Goal: Task Accomplishment & Management: Complete application form

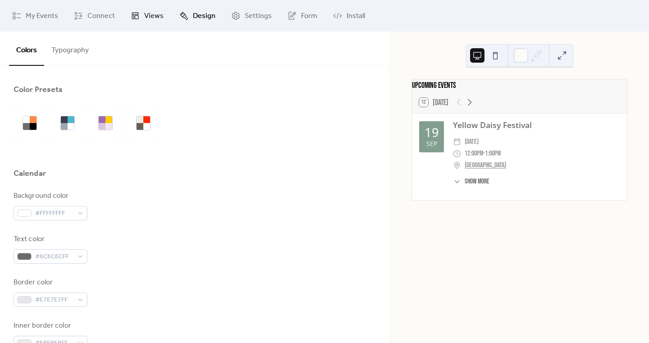
click at [163, 16] on link "Views" at bounding box center [147, 16] width 46 height 24
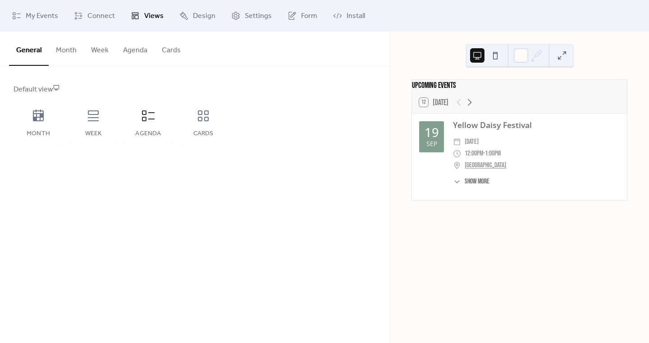
click at [149, 14] on span "Views" at bounding box center [153, 16] width 19 height 11
click at [94, 16] on span "Connect" at bounding box center [100, 16] width 27 height 11
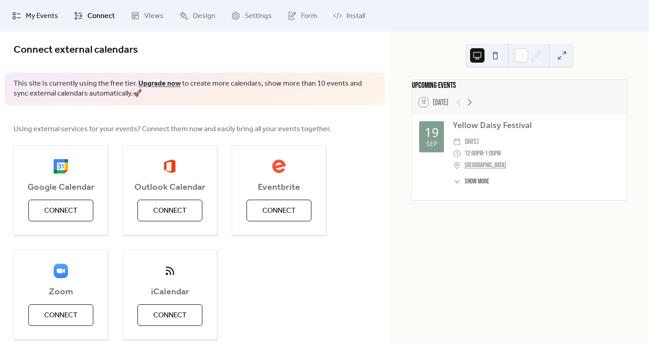
click at [39, 16] on span "My Events" at bounding box center [42, 16] width 32 height 11
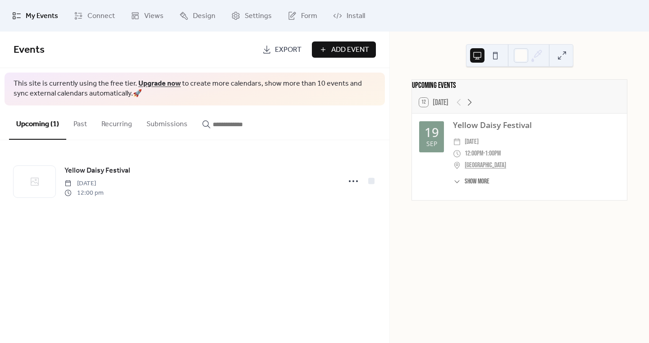
click at [498, 98] on div "12 [DATE]" at bounding box center [519, 102] width 215 height 22
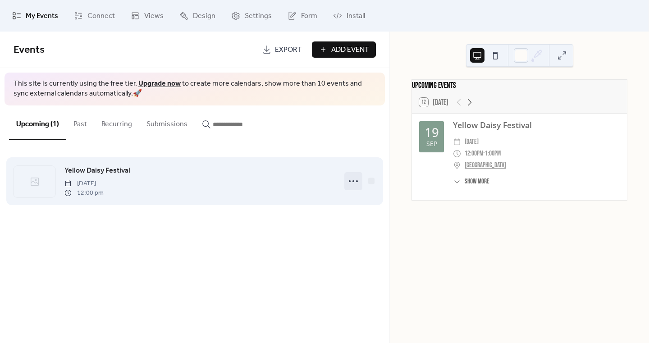
click at [352, 180] on icon at bounding box center [353, 181] width 14 height 14
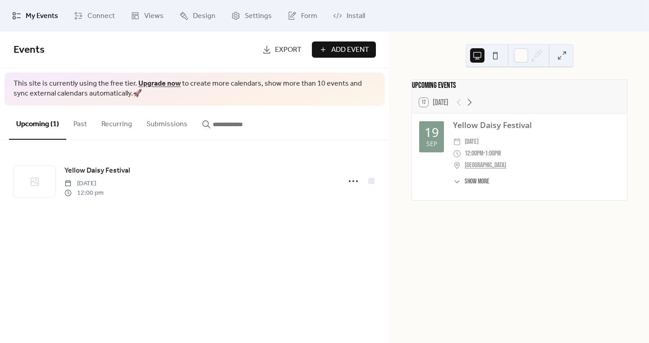
click at [224, 237] on div "Events Export Add Event This site is currently using the free tier. Upgrade now…" at bounding box center [194, 187] width 389 height 311
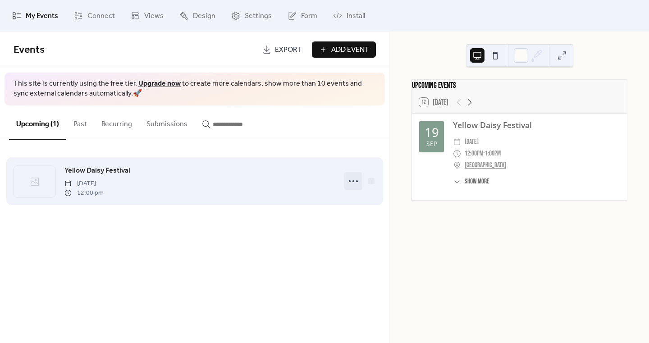
click at [353, 183] on icon at bounding box center [353, 181] width 14 height 14
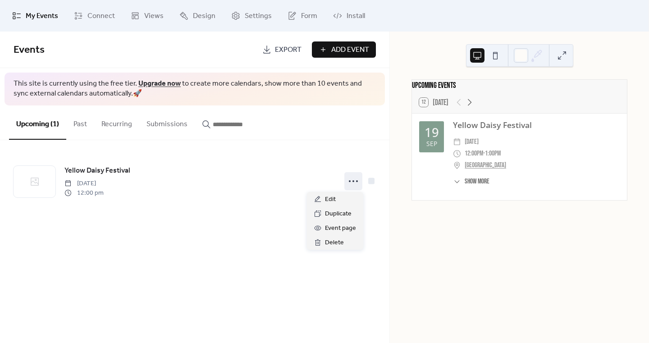
click at [250, 247] on div "Events Export Add Event This site is currently using the free tier. Upgrade now…" at bounding box center [194, 187] width 389 height 311
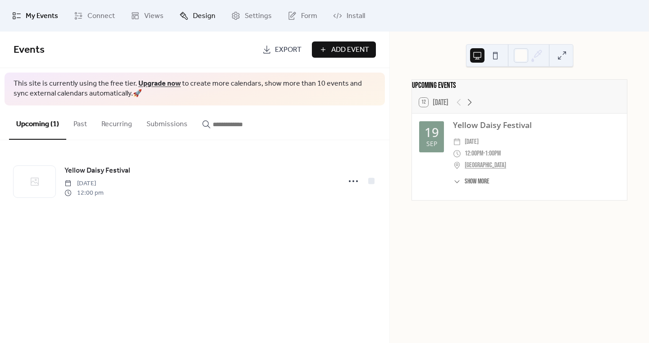
click at [196, 18] on span "Design" at bounding box center [204, 16] width 23 height 11
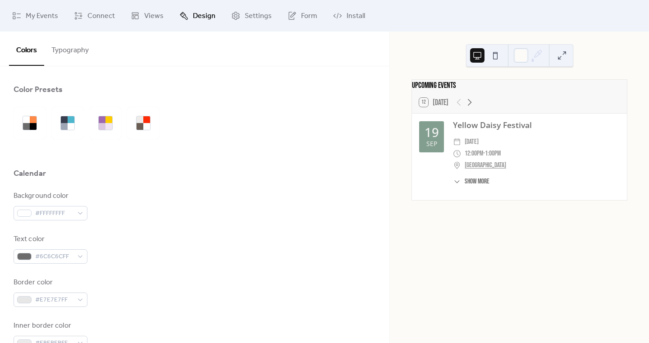
click at [88, 53] on button "Typography" at bounding box center [70, 48] width 52 height 33
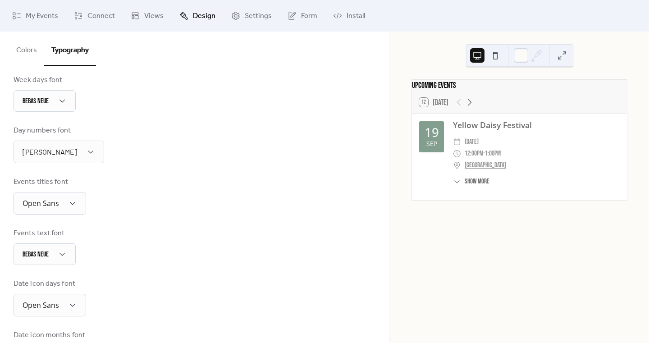
scroll to position [188, 0]
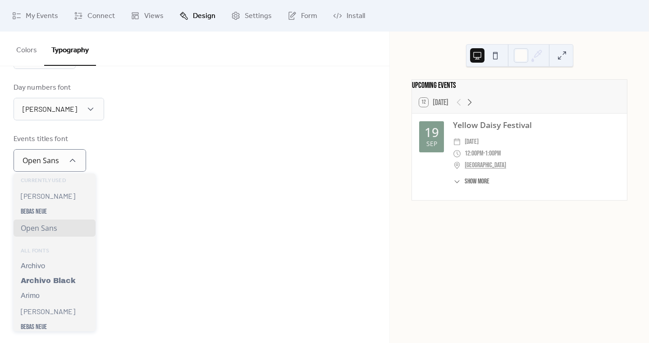
click at [129, 154] on div "Events titles font Open Sans" at bounding box center [195, 153] width 362 height 38
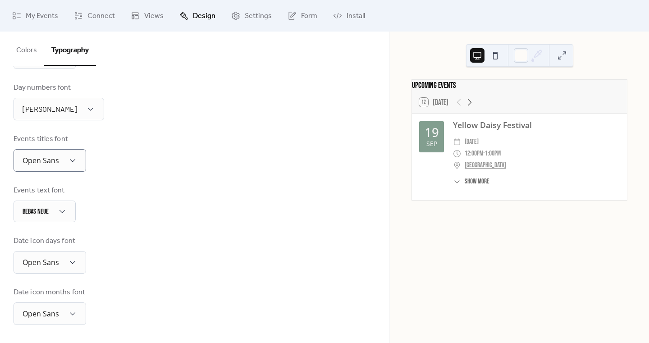
click at [204, 211] on div "Events text font Bebas Neue" at bounding box center [195, 203] width 362 height 37
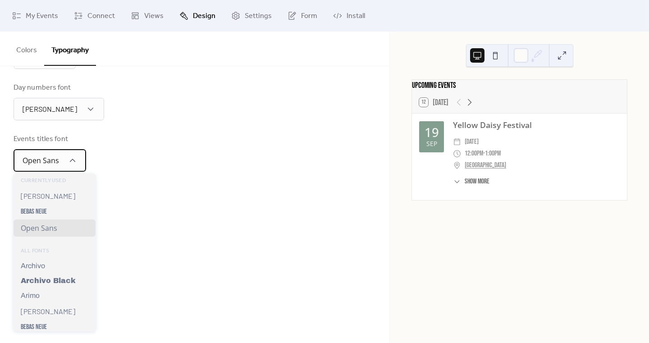
click at [82, 160] on div "Open Sans" at bounding box center [50, 160] width 73 height 23
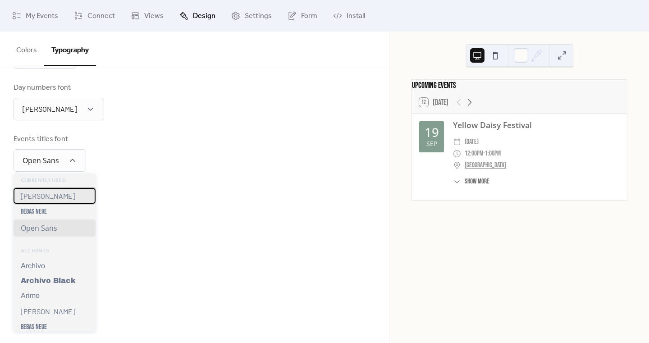
click at [41, 198] on span "[PERSON_NAME]" at bounding box center [48, 196] width 55 height 9
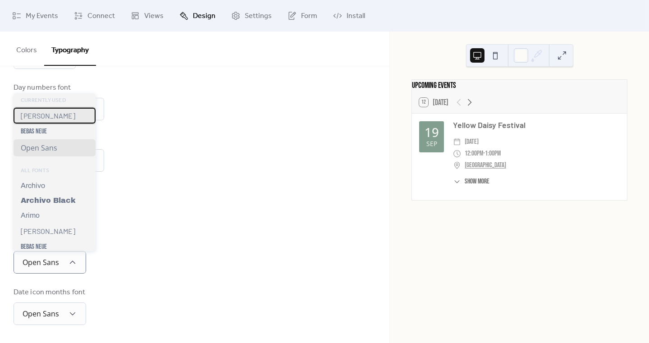
click at [44, 119] on div "[PERSON_NAME]" at bounding box center [55, 116] width 82 height 16
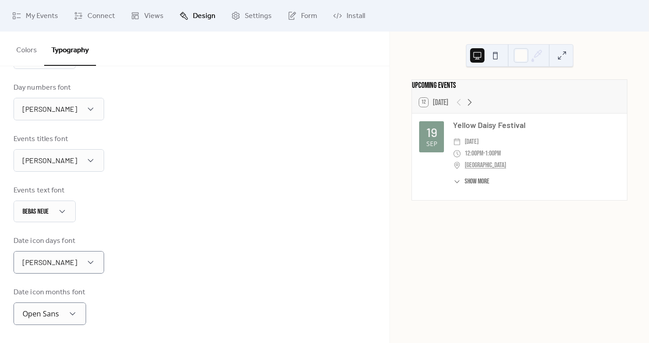
scroll to position [189, 0]
click at [64, 315] on div "Open Sans" at bounding box center [50, 313] width 73 height 23
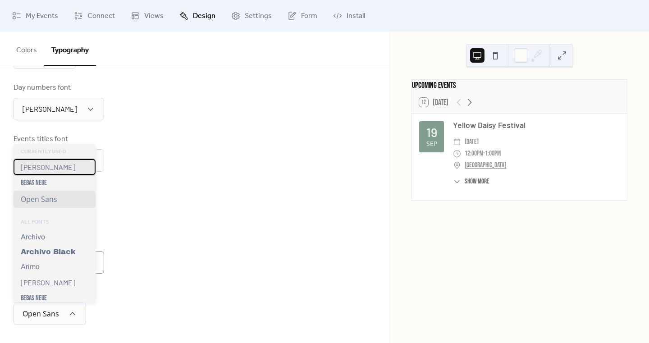
click at [60, 169] on div "[PERSON_NAME]" at bounding box center [55, 167] width 82 height 16
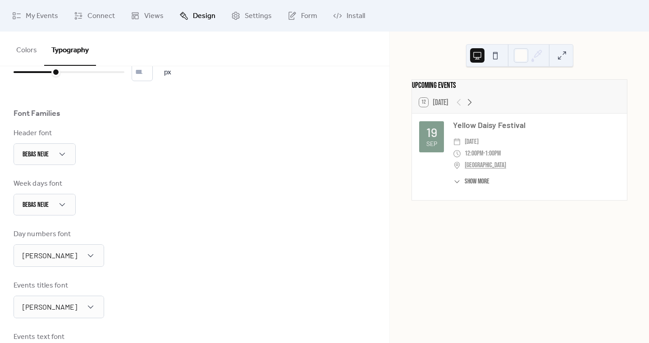
scroll to position [0, 0]
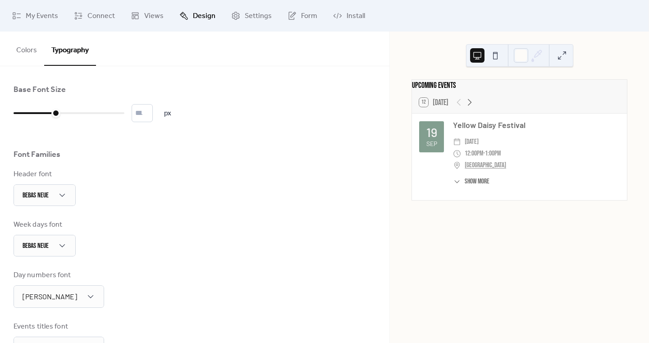
click at [27, 50] on button "Colors" at bounding box center [26, 48] width 35 height 33
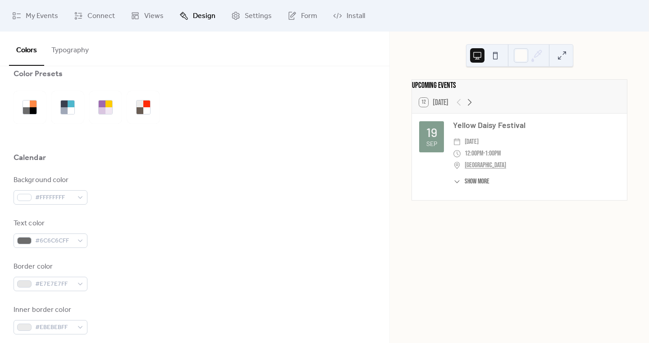
scroll to position [49, 0]
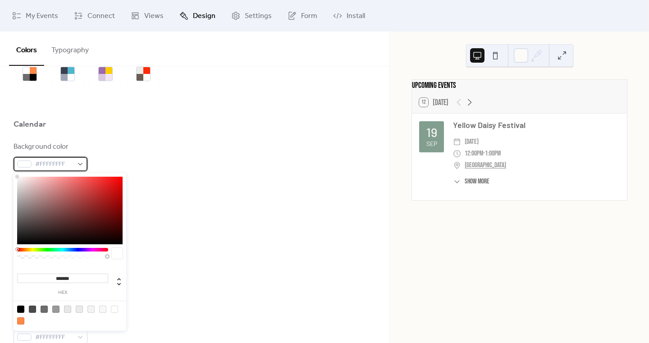
click at [48, 164] on span "#FFFFFFFF" at bounding box center [54, 164] width 38 height 11
click at [218, 160] on div "Background color #FFFFFFFF" at bounding box center [195, 156] width 362 height 30
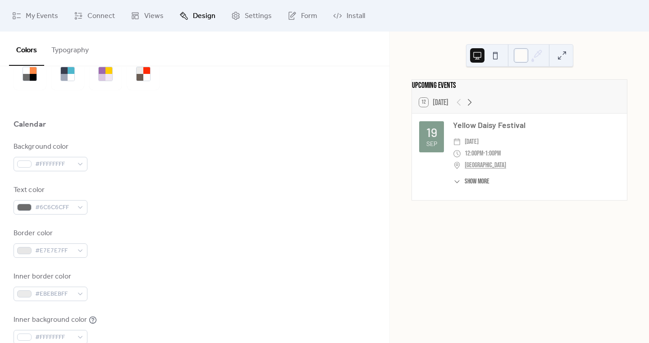
click at [526, 56] on div at bounding box center [521, 55] width 14 height 14
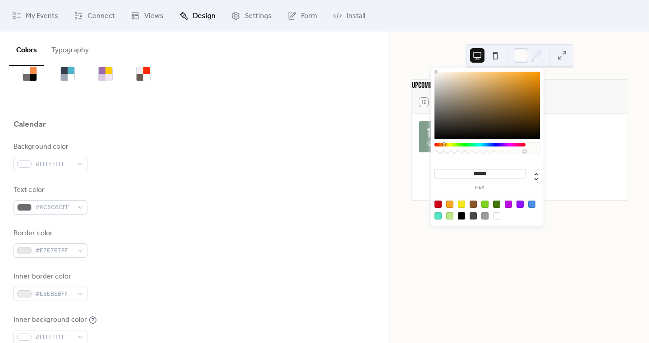
click at [496, 172] on input "*******" at bounding box center [479, 173] width 91 height 9
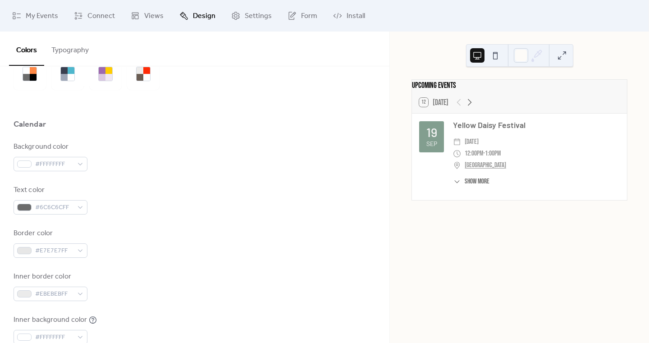
drag, startPoint x: 301, startPoint y: 126, endPoint x: 245, endPoint y: 128, distance: 55.5
click at [301, 126] on div "Calendar" at bounding box center [195, 126] width 362 height 15
click at [48, 162] on span "#FFFFFFFF" at bounding box center [54, 164] width 38 height 11
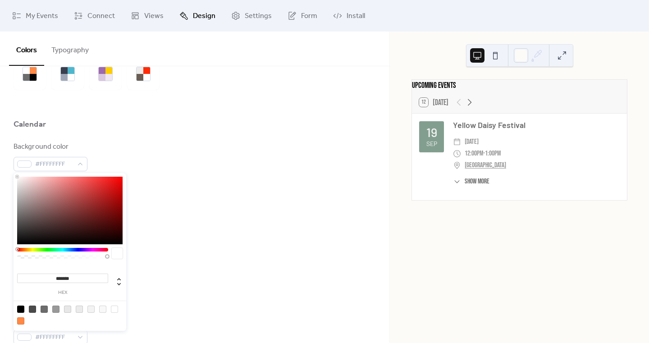
click at [79, 277] on input "*******" at bounding box center [62, 278] width 91 height 9
paste input
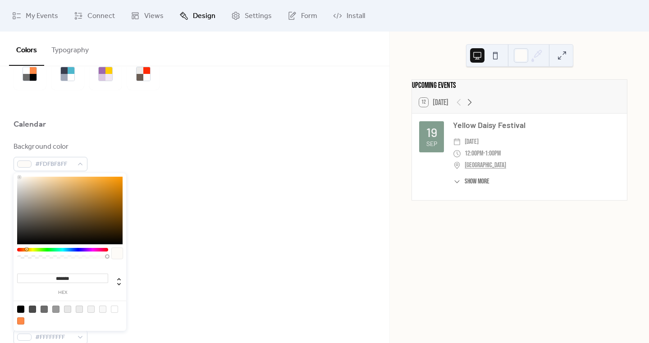
type input "*******"
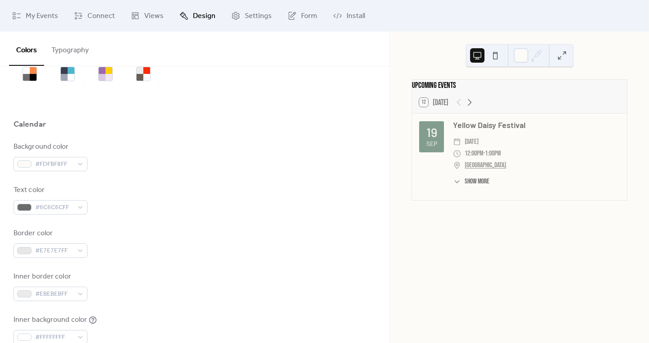
click at [179, 218] on div "Background color #FDFBF8FF Text color #6C6C6CFF Border color #E7E7E7FF Inner bo…" at bounding box center [195, 264] width 362 height 246
click at [52, 253] on span "#E7E7E7FF" at bounding box center [54, 251] width 38 height 11
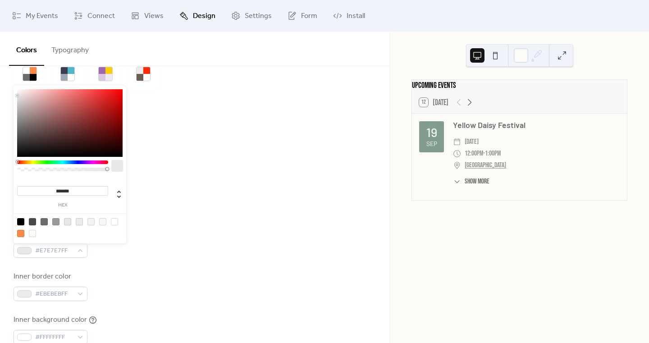
click at [144, 269] on div "Background color #FDFBF8FF Text color #6C6C6CFF Border color #E7E7E7FF Inner bo…" at bounding box center [195, 264] width 362 height 246
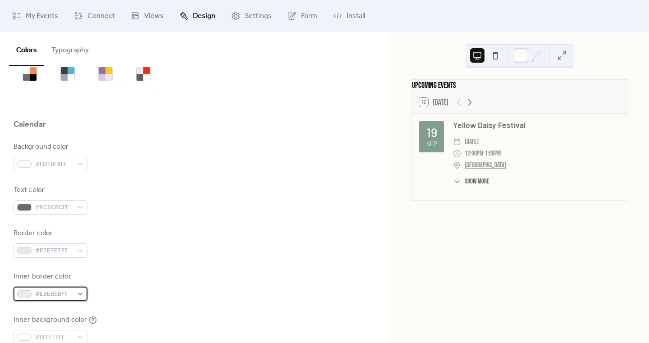
click at [67, 295] on span "#EBEBEBFF" at bounding box center [54, 294] width 38 height 11
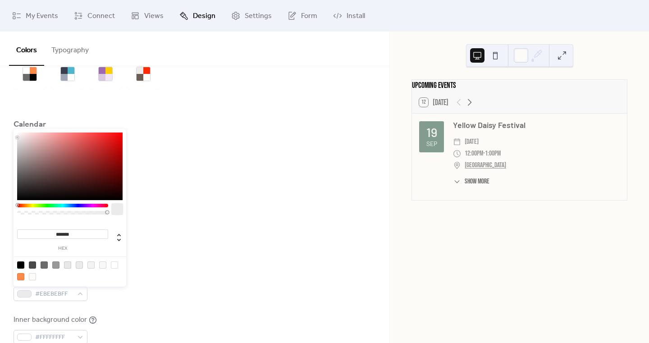
click at [34, 276] on div at bounding box center [32, 276] width 7 height 7
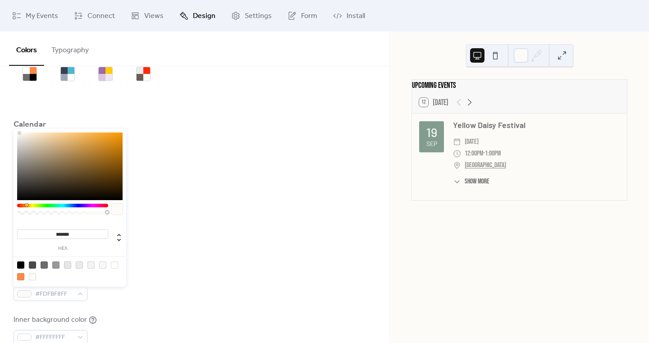
click at [102, 264] on div at bounding box center [102, 264] width 7 height 7
click at [33, 277] on div at bounding box center [32, 276] width 7 height 7
type input "*******"
click at [212, 252] on div "Border color #E7E7E7FF" at bounding box center [195, 243] width 362 height 30
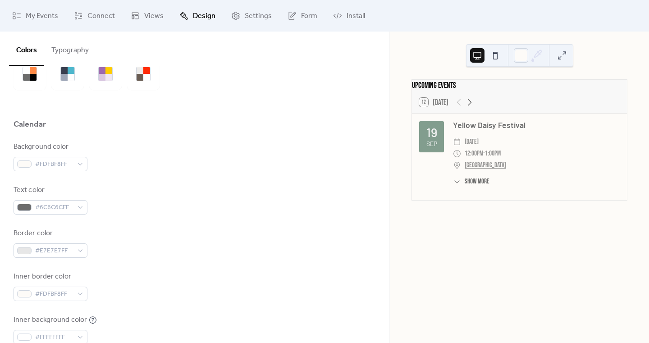
click at [211, 252] on div "Border color #E7E7E7FF" at bounding box center [195, 243] width 362 height 30
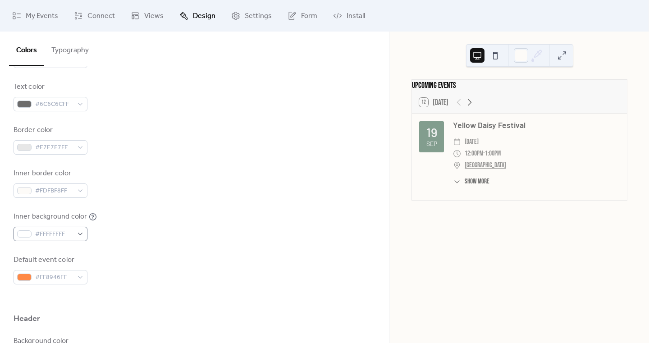
scroll to position [152, 0]
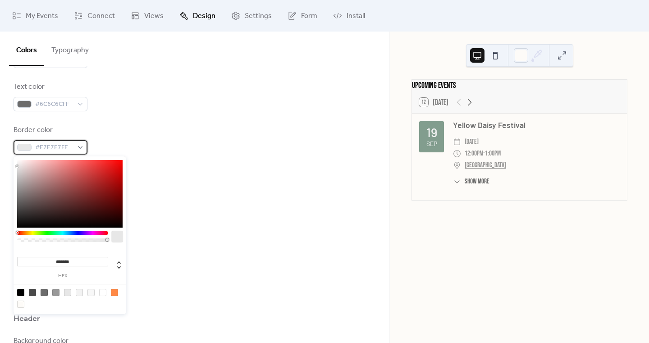
click at [59, 150] on span "#E7E7E7FF" at bounding box center [54, 147] width 38 height 11
click at [21, 305] on div at bounding box center [20, 304] width 7 height 7
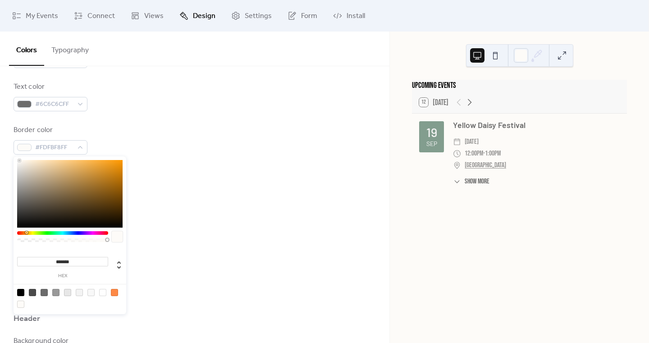
click at [67, 292] on div at bounding box center [67, 292] width 7 height 7
type input "*******"
click at [195, 198] on div "Background color #FDFBF8FF Text color #6C6C6CFF Border color #E7E7E7FF Inner bo…" at bounding box center [195, 161] width 362 height 246
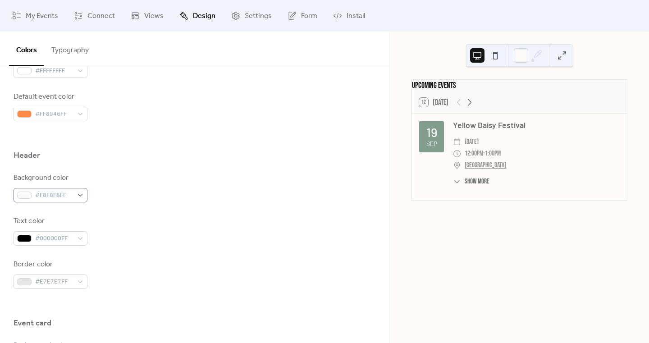
scroll to position [316, 0]
click at [59, 196] on span "#F8F8F8FF" at bounding box center [54, 195] width 38 height 11
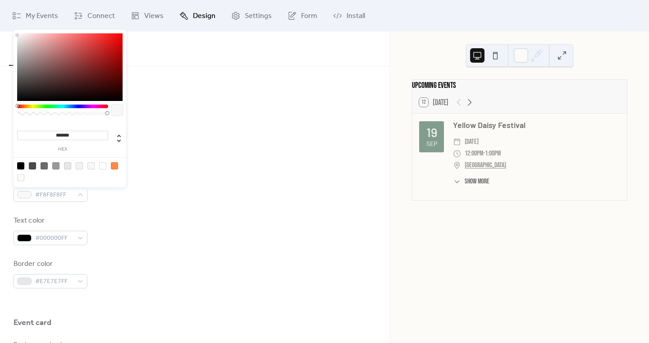
click at [20, 175] on div at bounding box center [20, 177] width 7 height 7
type input "*******"
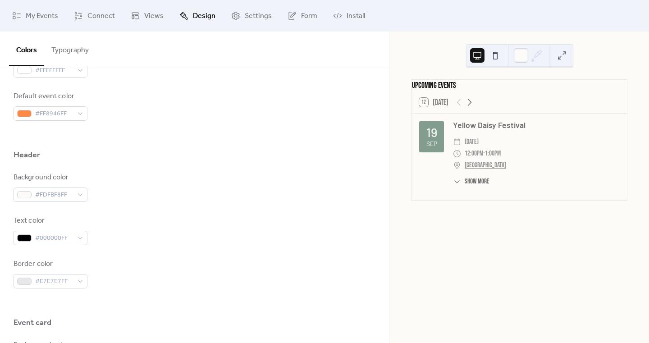
click at [141, 210] on div "Background color #FDFBF8FF Text color #000000FF Border color #E7E7E7FF" at bounding box center [195, 230] width 362 height 116
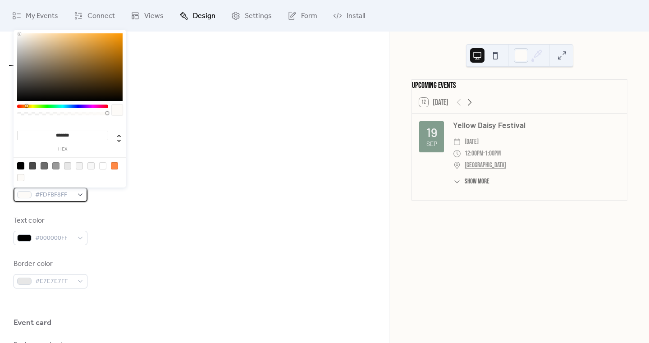
click at [68, 196] on span "#FDFBF8FF" at bounding box center [54, 195] width 38 height 11
click at [21, 178] on div at bounding box center [20, 177] width 7 height 7
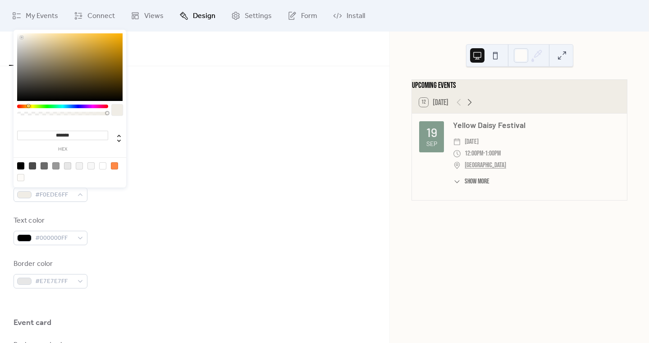
type input "*******"
click at [21, 37] on div at bounding box center [22, 38] width 2 height 2
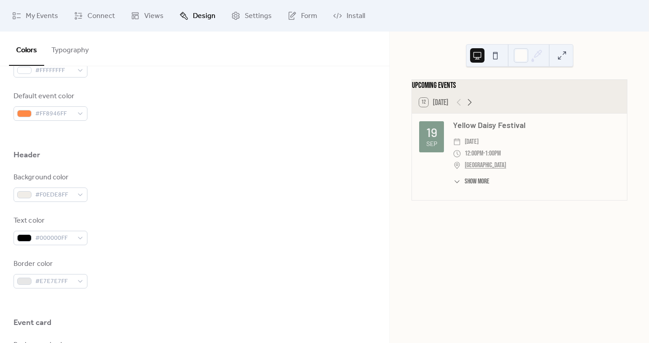
click at [221, 190] on div "Background color #F0EDE8FF" at bounding box center [195, 187] width 362 height 30
click at [65, 243] on span "#000000FF" at bounding box center [54, 238] width 38 height 11
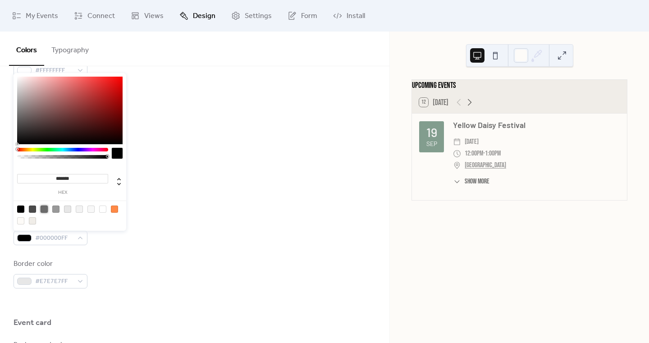
click at [44, 207] on div at bounding box center [44, 208] width 7 height 7
drag, startPoint x: 22, startPoint y: 117, endPoint x: 24, endPoint y: 125, distance: 8.3
click at [24, 125] on div at bounding box center [69, 111] width 105 height 68
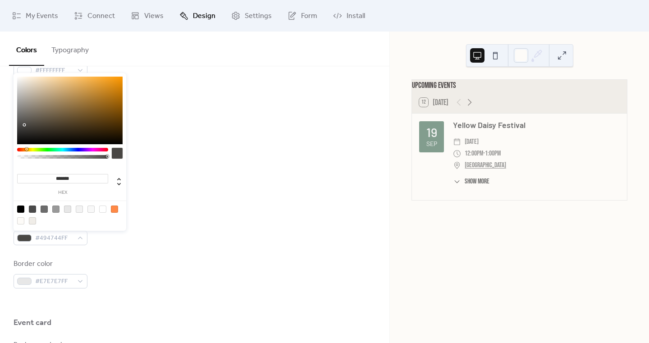
click at [27, 150] on div at bounding box center [62, 150] width 91 height 4
type input "*******"
drag, startPoint x: 25, startPoint y: 127, endPoint x: 32, endPoint y: 126, distance: 6.8
click at [32, 126] on div at bounding box center [69, 111] width 105 height 68
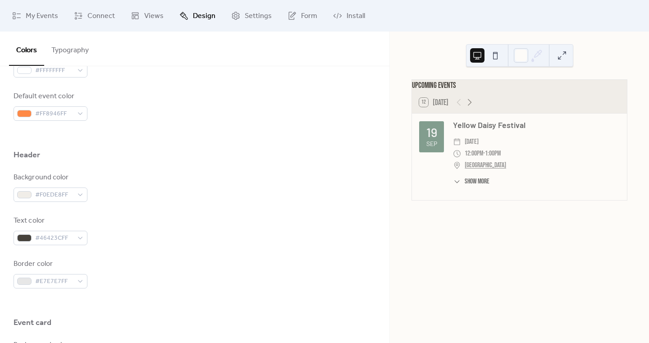
click at [244, 210] on div "Background color #F0EDE8FF Text color #46423CFF Border color #E7E7E7FF" at bounding box center [195, 230] width 362 height 116
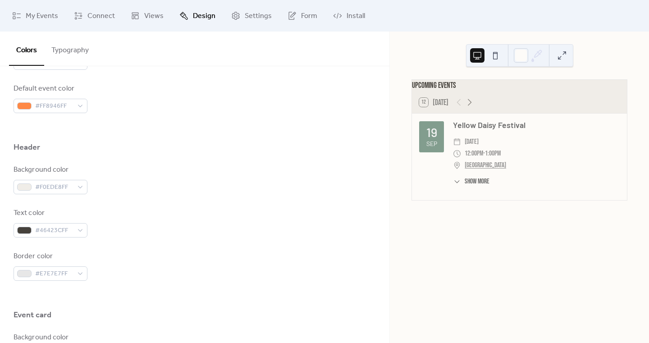
scroll to position [362, 0]
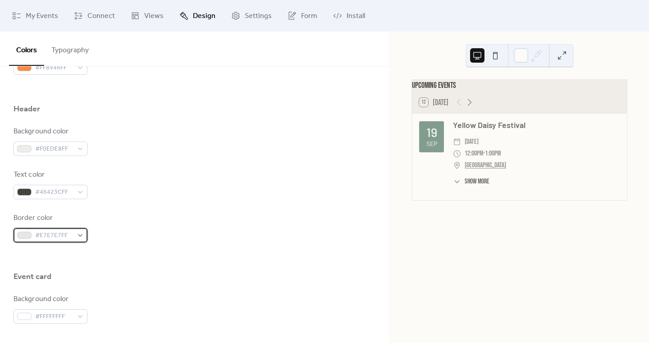
click at [44, 238] on span "#E7E7E7FF" at bounding box center [54, 235] width 38 height 11
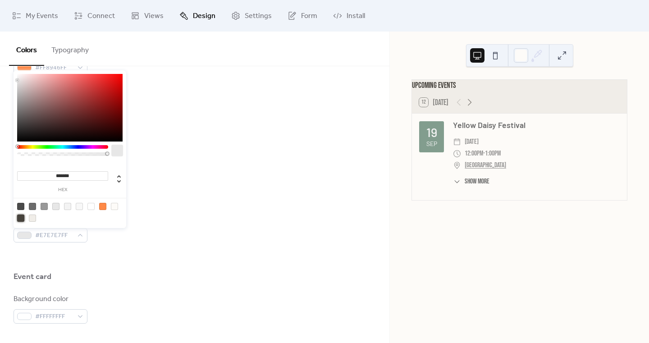
click at [21, 218] on div at bounding box center [20, 218] width 7 height 7
type input "*******"
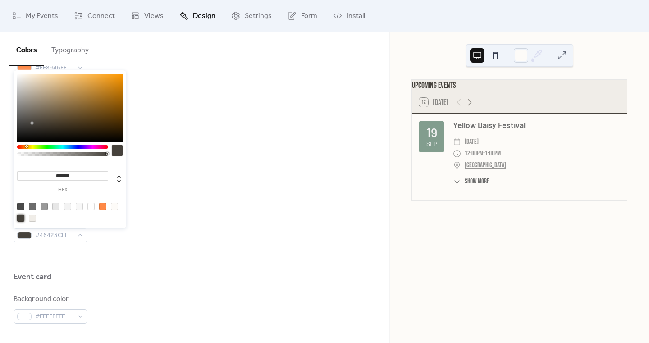
click at [187, 184] on div "Text color #46423CFF" at bounding box center [195, 184] width 362 height 30
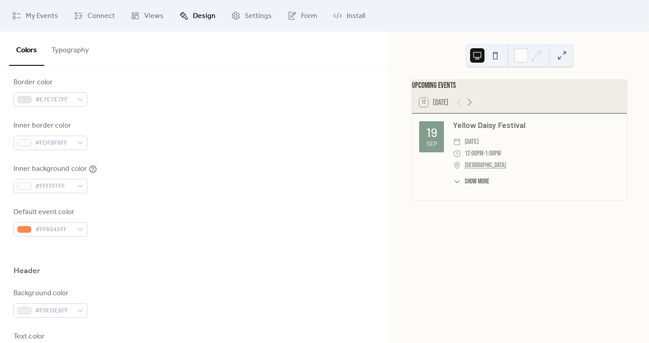
scroll to position [166, 0]
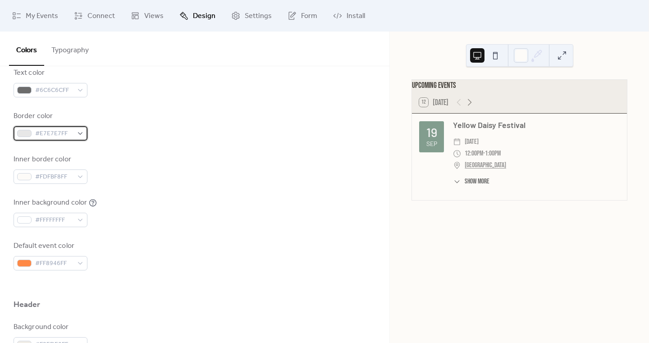
click at [60, 134] on span "#E7E7E7FF" at bounding box center [54, 133] width 38 height 11
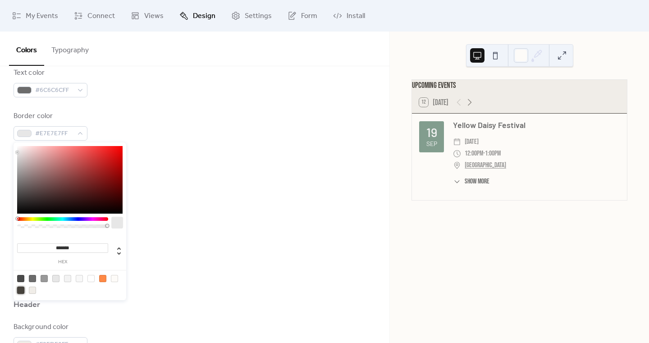
click at [22, 290] on div at bounding box center [20, 290] width 7 height 7
type input "*******"
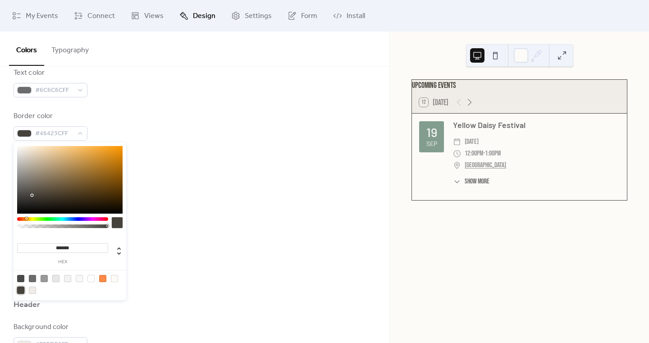
click at [177, 215] on div "Inner background color #FFFFFFFF" at bounding box center [195, 212] width 362 height 30
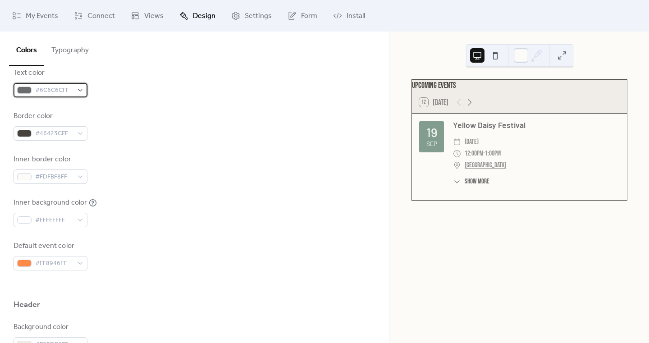
click at [77, 86] on div "#6C6C6CFF" at bounding box center [51, 90] width 74 height 14
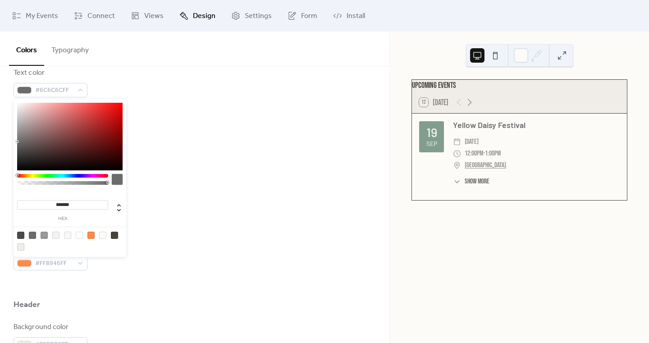
click at [21, 233] on div at bounding box center [20, 235] width 7 height 7
click at [117, 232] on div at bounding box center [114, 235] width 7 height 7
type input "*******"
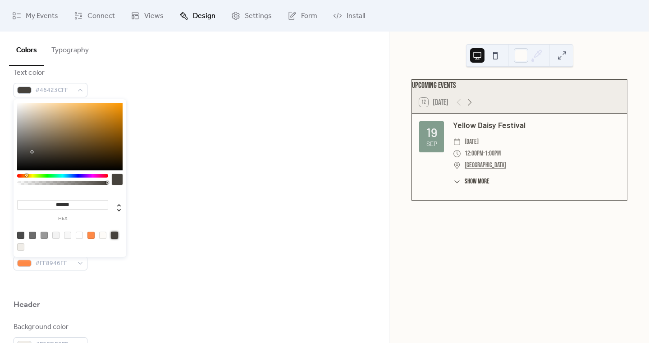
click at [253, 150] on div "Background color #FDFBF8FF Text color #46423CFF Border color #46423CFF Inner bo…" at bounding box center [195, 147] width 362 height 246
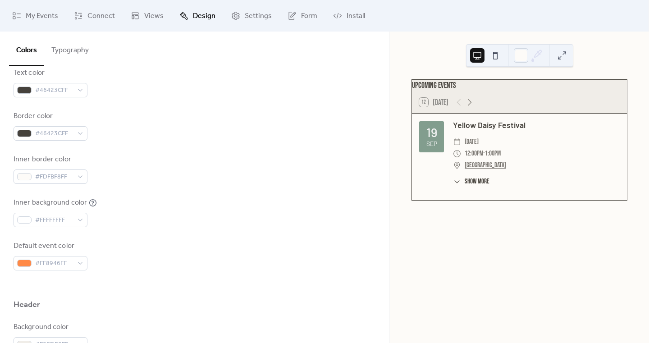
click at [297, 125] on div "Border color #46423CFF" at bounding box center [195, 126] width 362 height 30
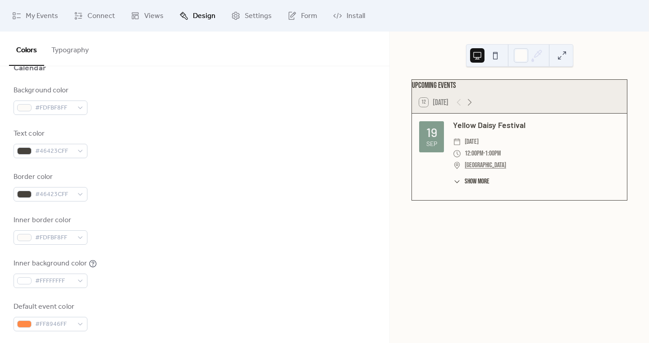
scroll to position [0, 0]
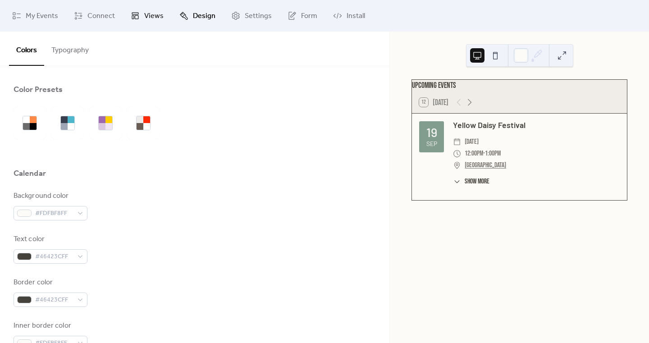
click at [142, 15] on link "Views" at bounding box center [147, 16] width 46 height 24
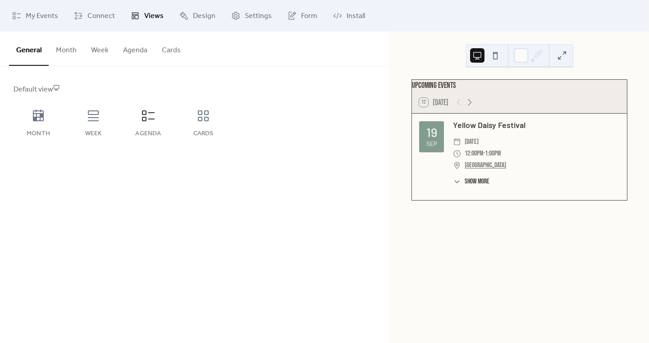
click at [562, 56] on button at bounding box center [562, 55] width 14 height 14
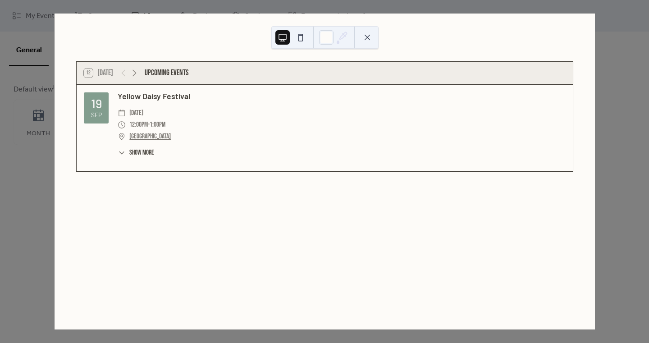
click at [54, 215] on div "12 [DATE] Upcoming events [DATE] Yellow Daisy Festival ​ [DATE] ​ 12:00pm - 1:0…" at bounding box center [324, 172] width 541 height 316
click at [366, 41] on button at bounding box center [367, 37] width 14 height 14
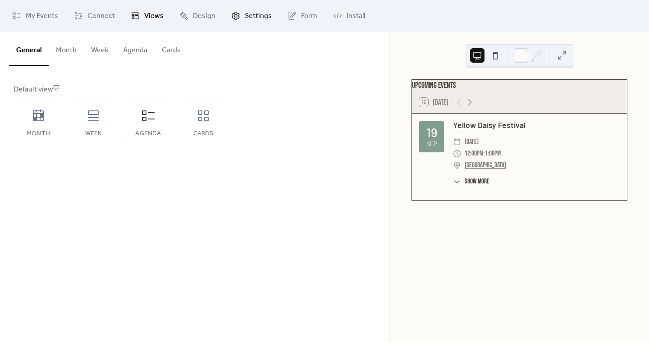
click at [251, 16] on span "Settings" at bounding box center [258, 16] width 27 height 11
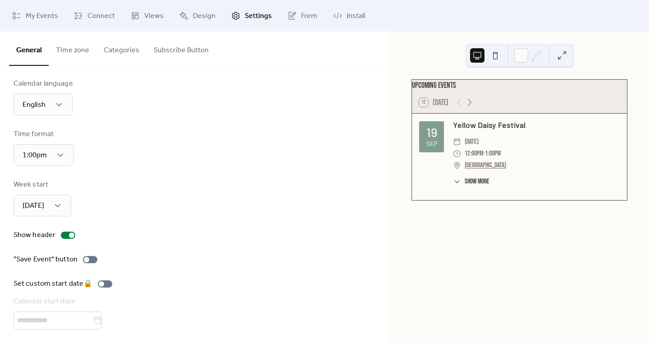
scroll to position [10, 0]
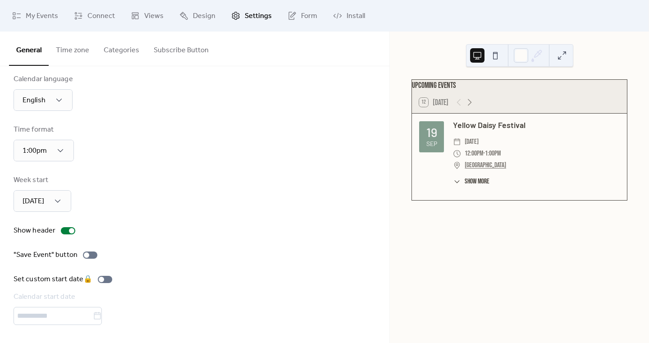
click at [69, 49] on button "Time zone" at bounding box center [73, 48] width 48 height 33
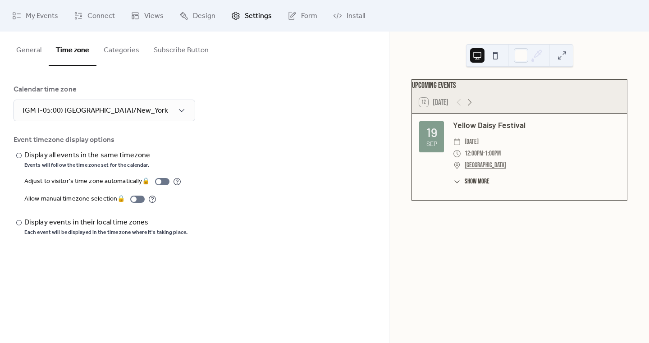
click at [128, 46] on button "Categories" at bounding box center [121, 48] width 50 height 33
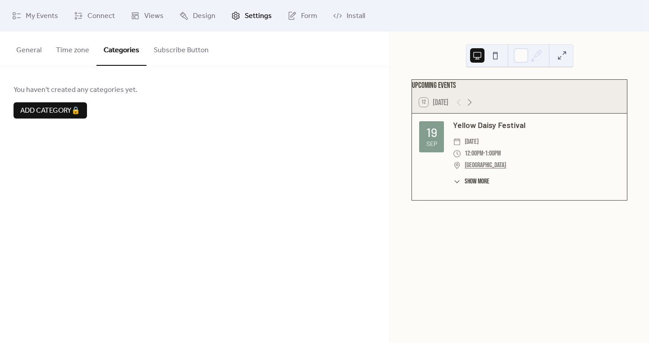
click at [179, 52] on button "Subscribe Button" at bounding box center [180, 48] width 69 height 33
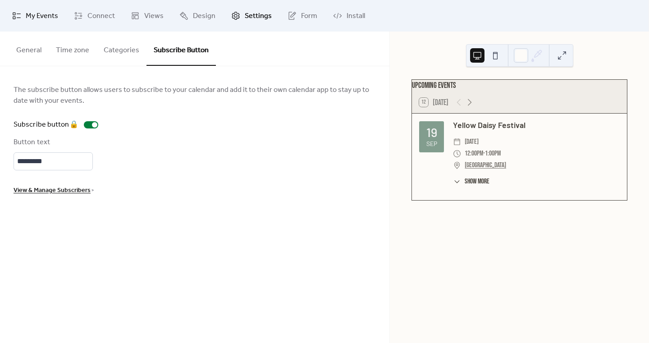
click at [37, 18] on span "My Events" at bounding box center [42, 16] width 32 height 11
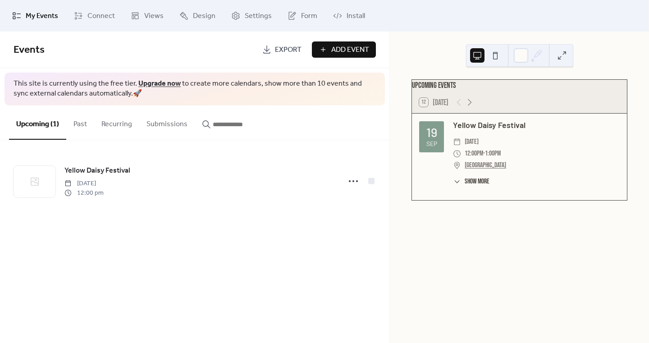
click at [341, 50] on span "Add Event" at bounding box center [350, 50] width 38 height 11
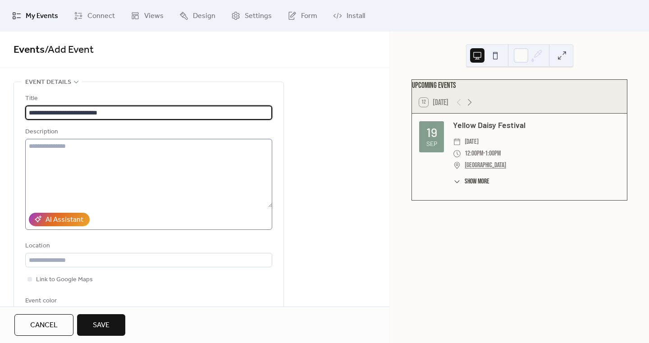
type input "**********"
click at [125, 159] on textarea at bounding box center [148, 173] width 247 height 68
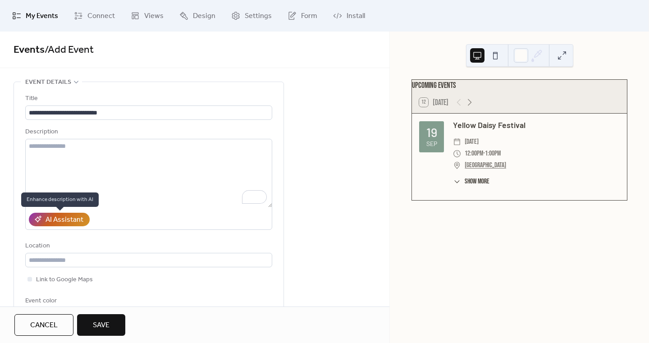
click at [69, 219] on div "AI Assistant" at bounding box center [65, 220] width 38 height 11
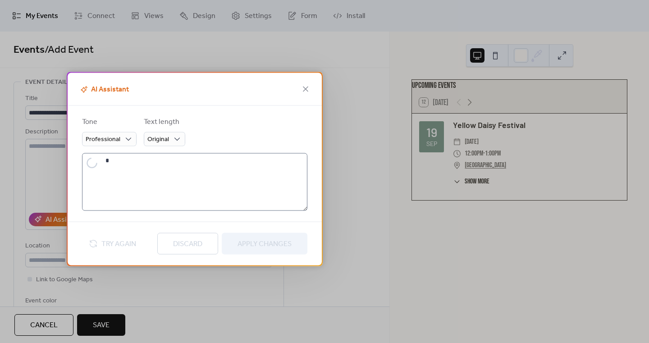
type textarea "**********"
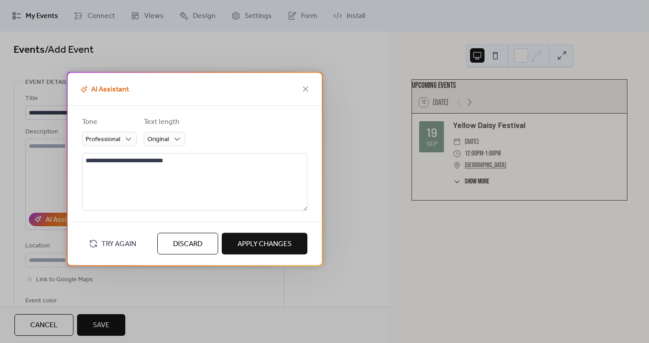
click at [278, 240] on span "Apply Changes" at bounding box center [264, 244] width 54 height 11
type textarea "**********"
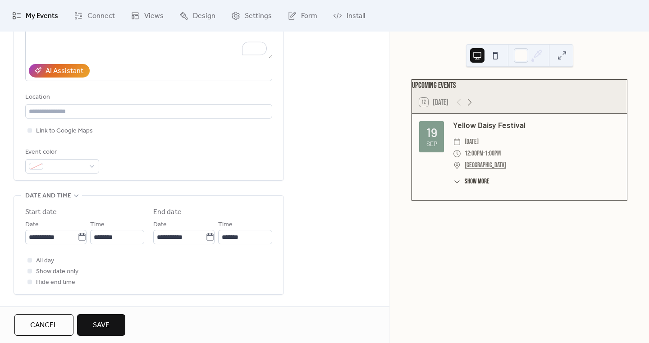
scroll to position [200, 0]
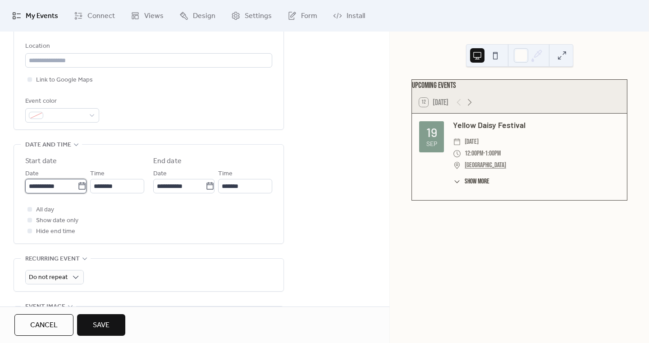
click at [74, 185] on input "**********" at bounding box center [51, 186] width 52 height 14
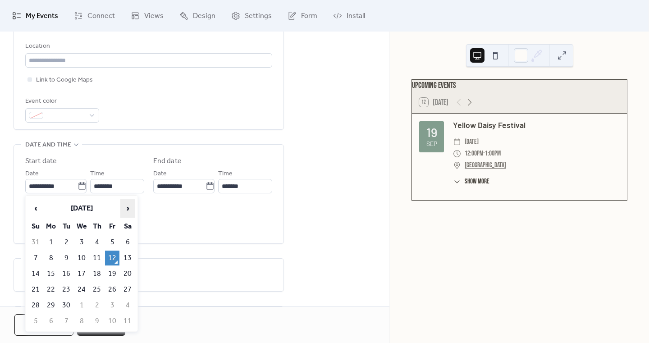
click at [127, 208] on span "›" at bounding box center [128, 208] width 14 height 18
click at [35, 209] on span "‹" at bounding box center [36, 208] width 14 height 18
click at [113, 303] on td "28" at bounding box center [112, 305] width 14 height 15
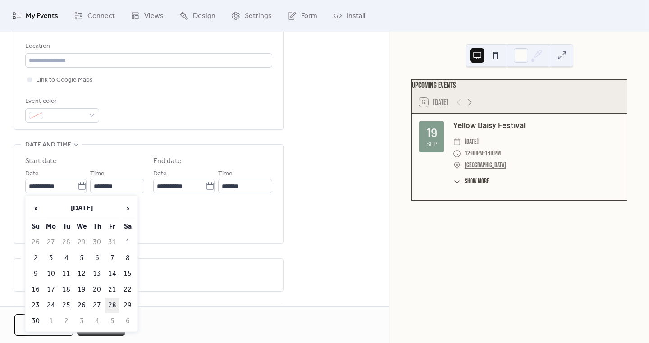
type input "**********"
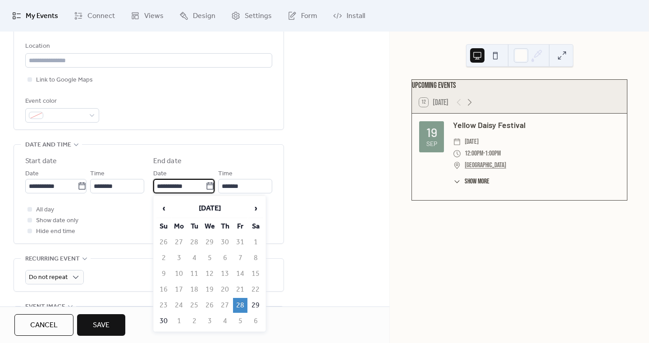
click at [177, 186] on input "**********" at bounding box center [179, 186] width 52 height 14
click at [256, 205] on span "›" at bounding box center [256, 208] width 14 height 18
click at [214, 288] on td "24" at bounding box center [209, 289] width 14 height 15
type input "**********"
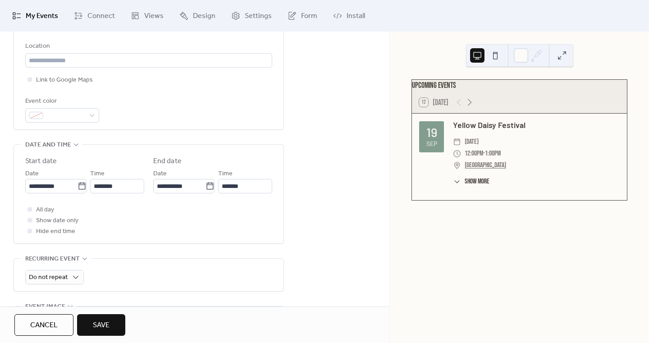
click at [186, 225] on div "All day Show date only Hide end time" at bounding box center [148, 220] width 247 height 32
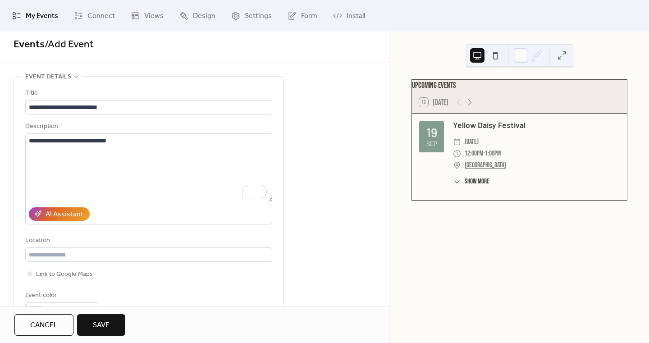
scroll to position [0, 0]
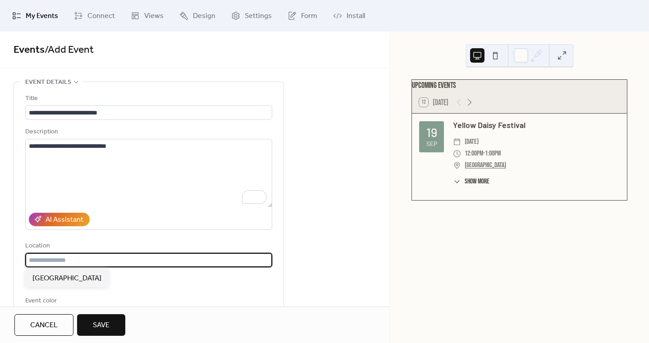
click at [73, 257] on input "text" at bounding box center [148, 260] width 247 height 14
type input "*"
type input "**********"
click at [64, 277] on span "Link to Google Maps" at bounding box center [64, 279] width 57 height 11
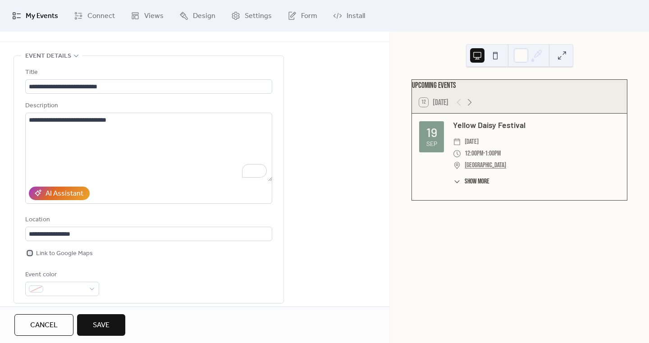
scroll to position [48, 0]
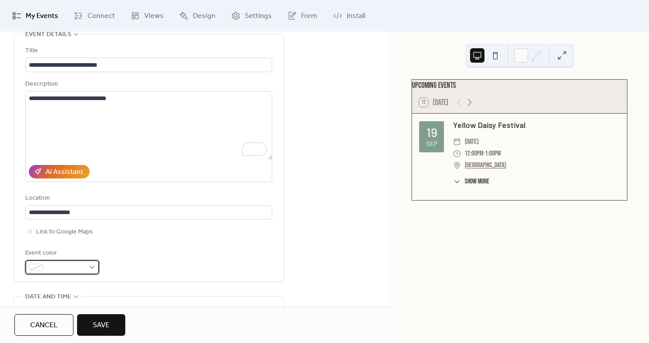
click at [72, 269] on span at bounding box center [66, 267] width 38 height 11
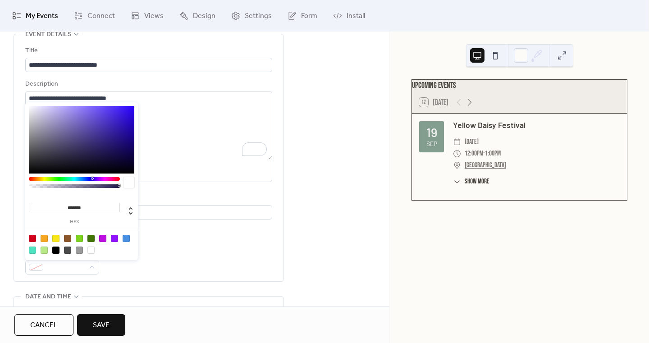
click at [31, 237] on div at bounding box center [32, 238] width 7 height 7
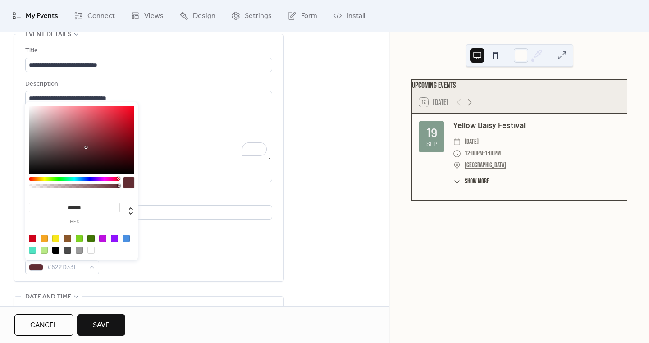
type input "*******"
drag, startPoint x: 96, startPoint y: 141, endPoint x: 86, endPoint y: 146, distance: 11.5
click at [86, 146] on div at bounding box center [81, 140] width 105 height 68
click at [188, 246] on div "**********" at bounding box center [148, 160] width 247 height 229
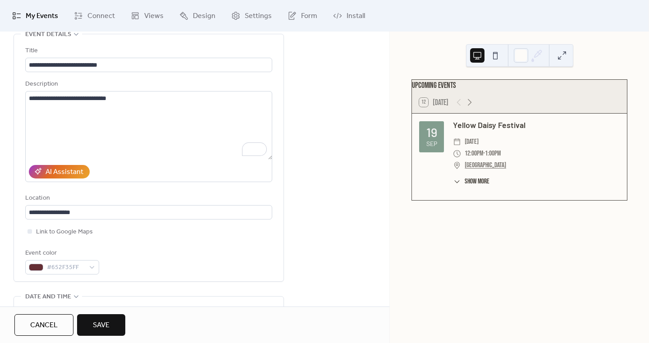
click at [105, 321] on span "Save" at bounding box center [101, 325] width 17 height 11
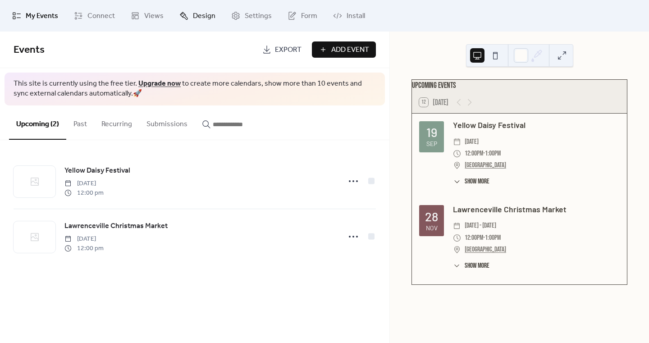
click at [187, 18] on link "Design" at bounding box center [198, 16] width 50 height 24
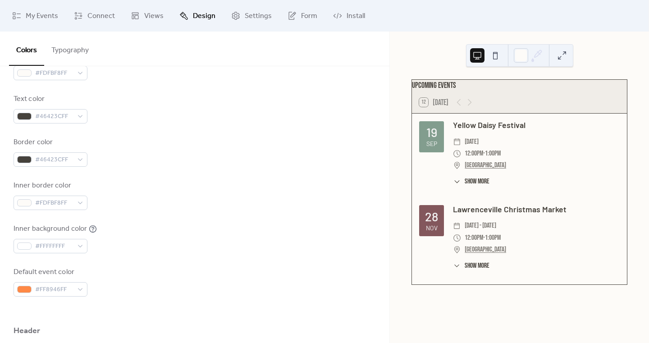
scroll to position [141, 0]
click at [80, 203] on div "#FDFBF8FF" at bounding box center [51, 202] width 74 height 14
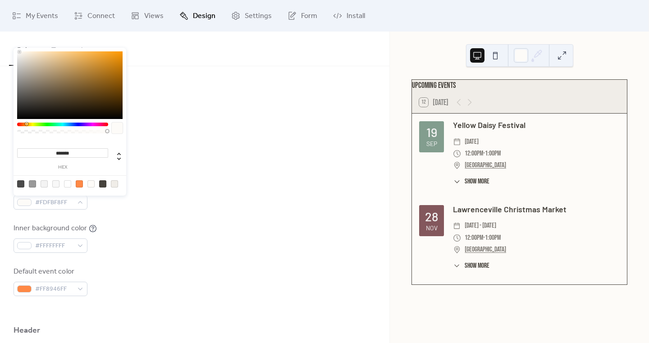
click at [103, 184] on div at bounding box center [102, 183] width 7 height 7
type input "*******"
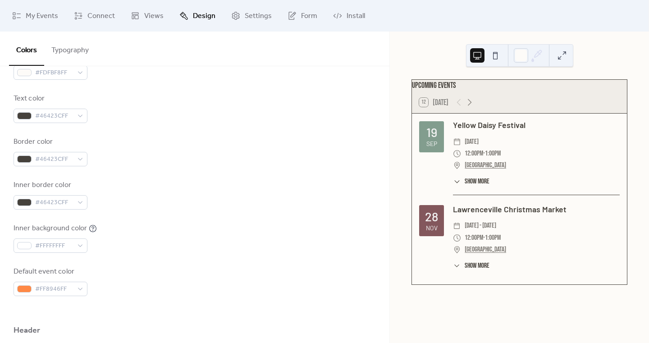
click at [207, 213] on div "Background color #FDFBF8FF Text color #46423CFF Border color #46423CFF Inner bo…" at bounding box center [195, 173] width 362 height 246
click at [65, 204] on span "#46423CFF" at bounding box center [54, 202] width 38 height 11
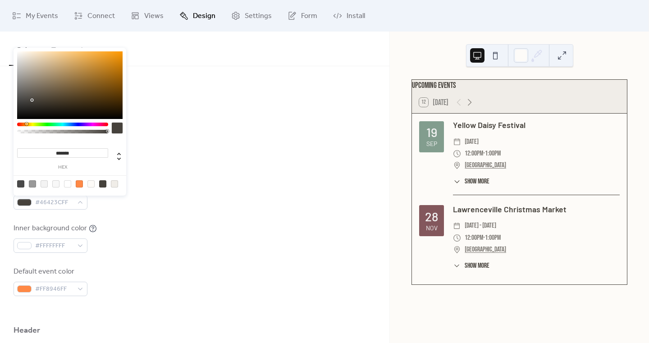
click at [21, 183] on div at bounding box center [20, 183] width 7 height 7
type input "*******"
click at [205, 185] on div "Inner border color #4A4A4AFF" at bounding box center [195, 195] width 362 height 30
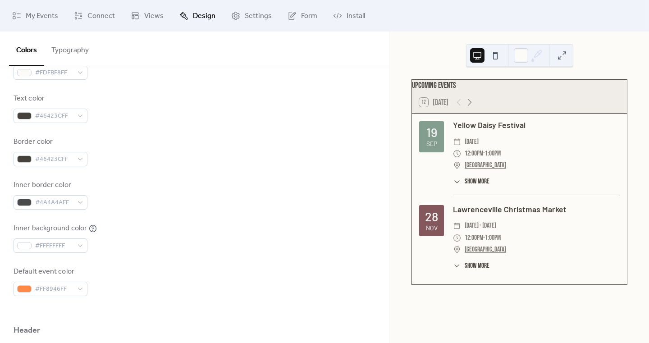
click at [266, 130] on div "Background color #FDFBF8FF Text color #46423CFF Border color #46423CFF Inner bo…" at bounding box center [195, 173] width 362 height 246
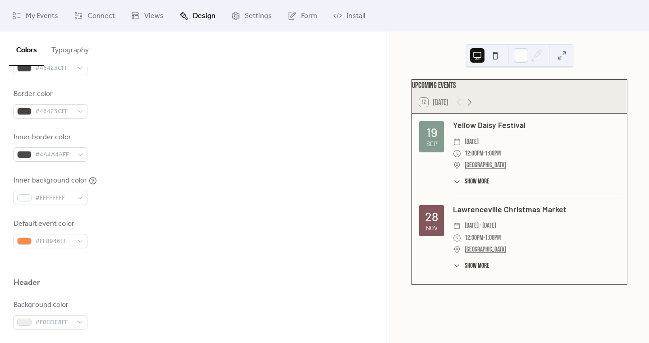
scroll to position [293, 0]
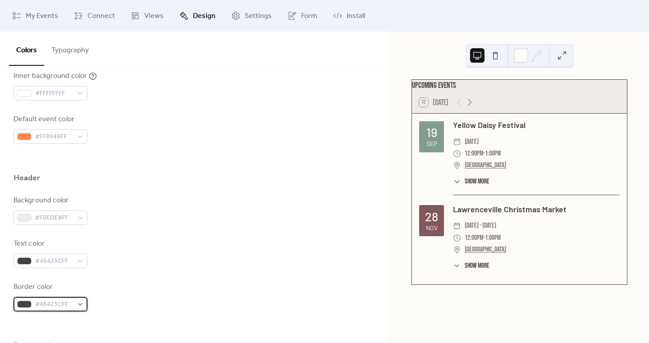
click at [81, 306] on div "#46423CFF" at bounding box center [51, 304] width 74 height 14
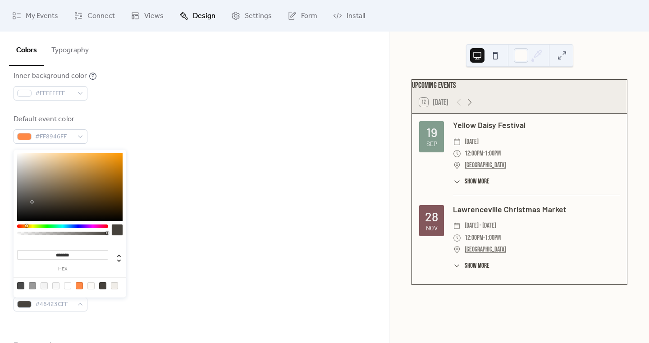
click at [196, 214] on div "Background color #F0EDE8FF" at bounding box center [195, 210] width 362 height 30
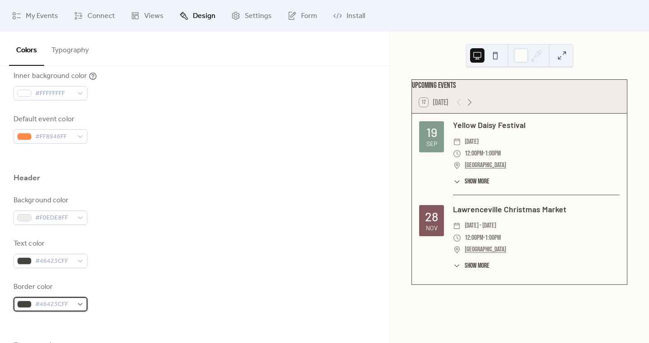
click at [77, 303] on div "#46423CFF" at bounding box center [51, 304] width 74 height 14
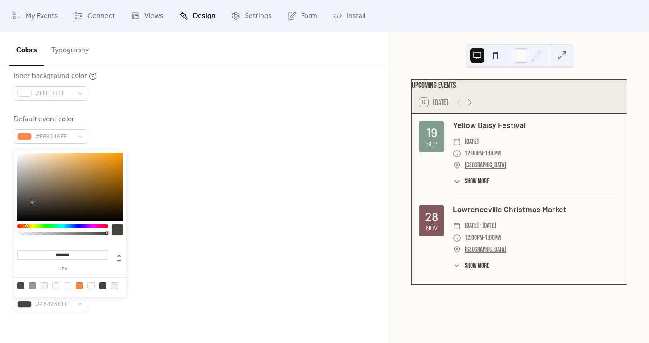
click at [210, 224] on div "Background color #F0EDE8FF" at bounding box center [195, 210] width 362 height 30
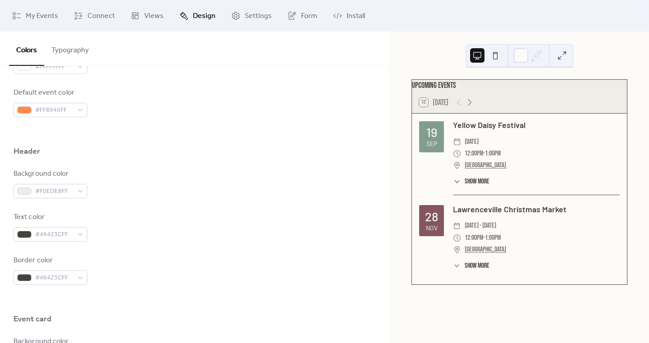
scroll to position [341, 0]
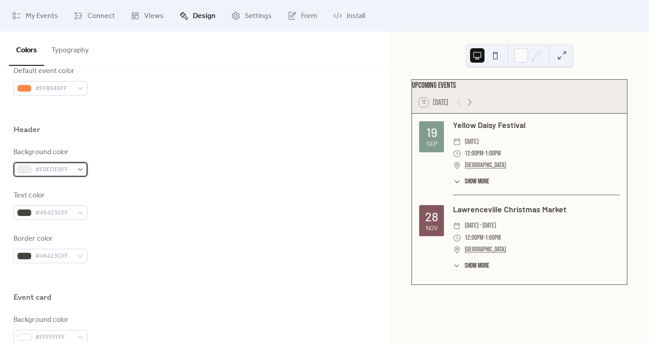
click at [80, 169] on div "#F0EDE8FF" at bounding box center [51, 169] width 74 height 14
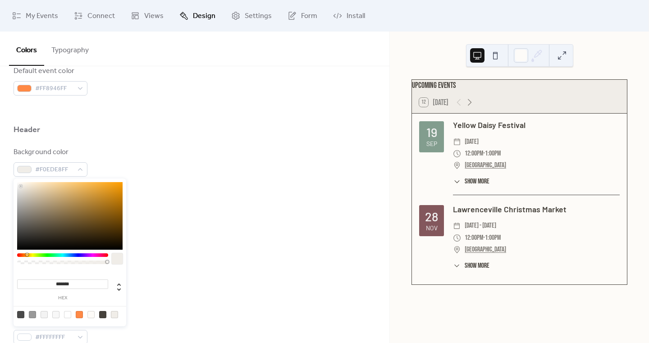
click at [103, 314] on div at bounding box center [102, 314] width 7 height 7
type input "*******"
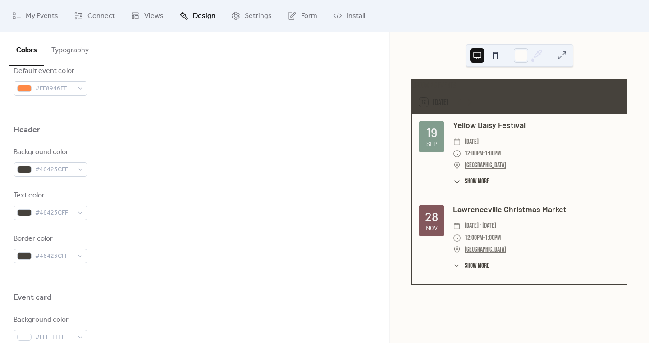
click at [184, 217] on div "Text color #46423CFF" at bounding box center [195, 205] width 362 height 30
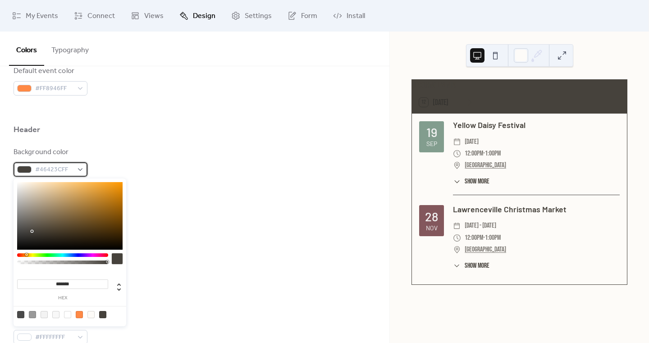
click at [82, 171] on div "#46423CFF" at bounding box center [51, 169] width 74 height 14
click at [92, 314] on div at bounding box center [90, 314] width 7 height 7
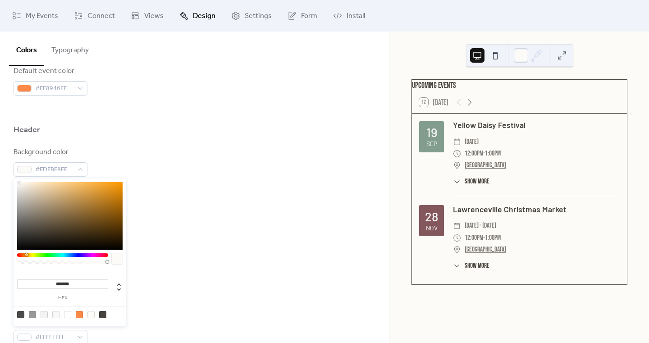
click at [43, 314] on div at bounding box center [44, 314] width 7 height 7
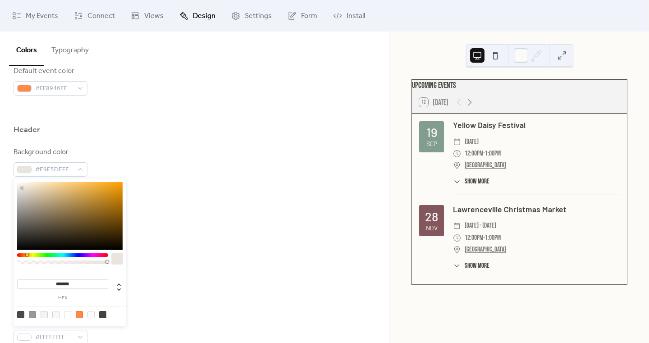
type input "*******"
click at [22, 187] on div at bounding box center [69, 216] width 105 height 68
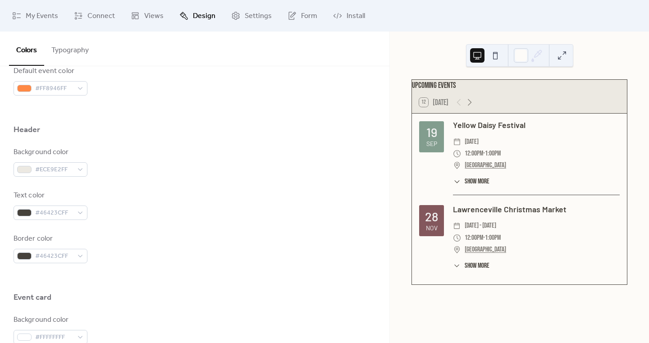
click at [178, 188] on div "Background color #ECE9E2FF Text color #46423CFF Border color #46423CFF" at bounding box center [195, 205] width 362 height 116
click at [73, 51] on button "Typography" at bounding box center [70, 48] width 52 height 33
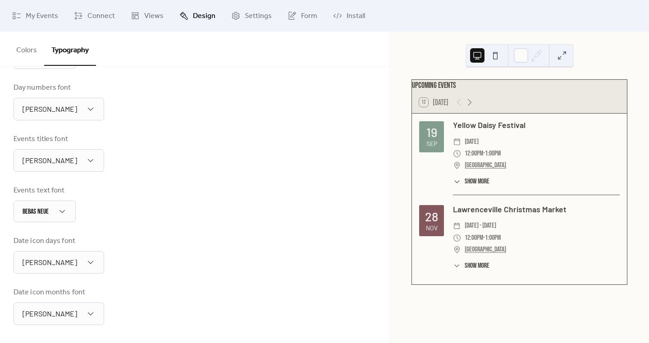
scroll to position [189, 0]
click at [62, 160] on div "[PERSON_NAME]" at bounding box center [59, 160] width 91 height 23
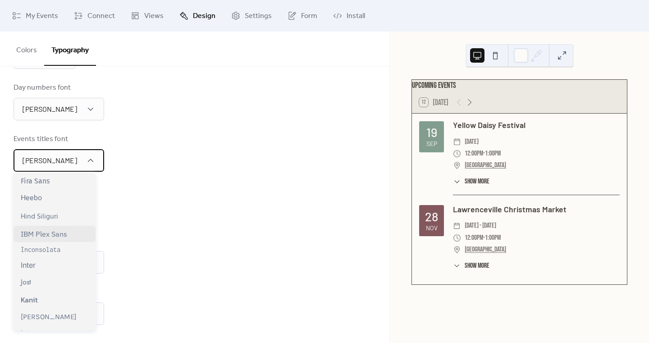
scroll to position [174, 0]
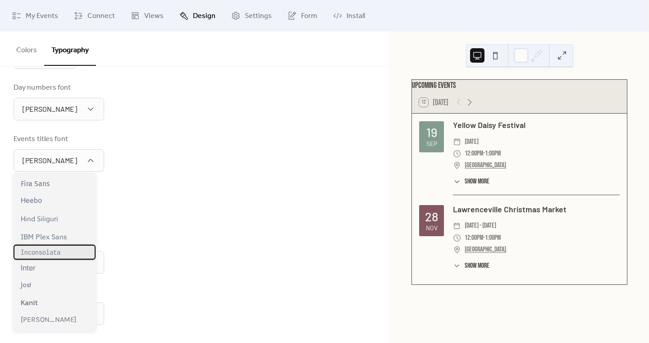
click at [49, 256] on span "Inconsolata" at bounding box center [41, 252] width 40 height 8
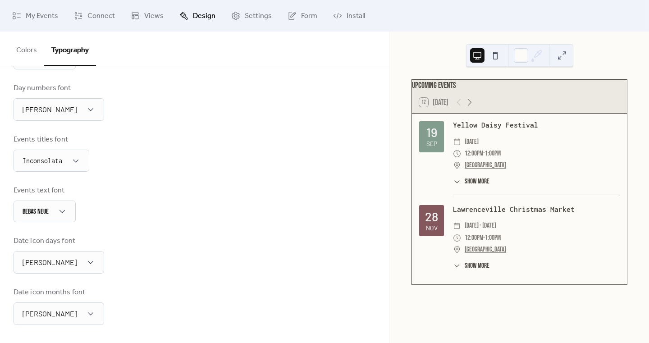
scroll to position [188, 0]
